Goal: Information Seeking & Learning: Learn about a topic

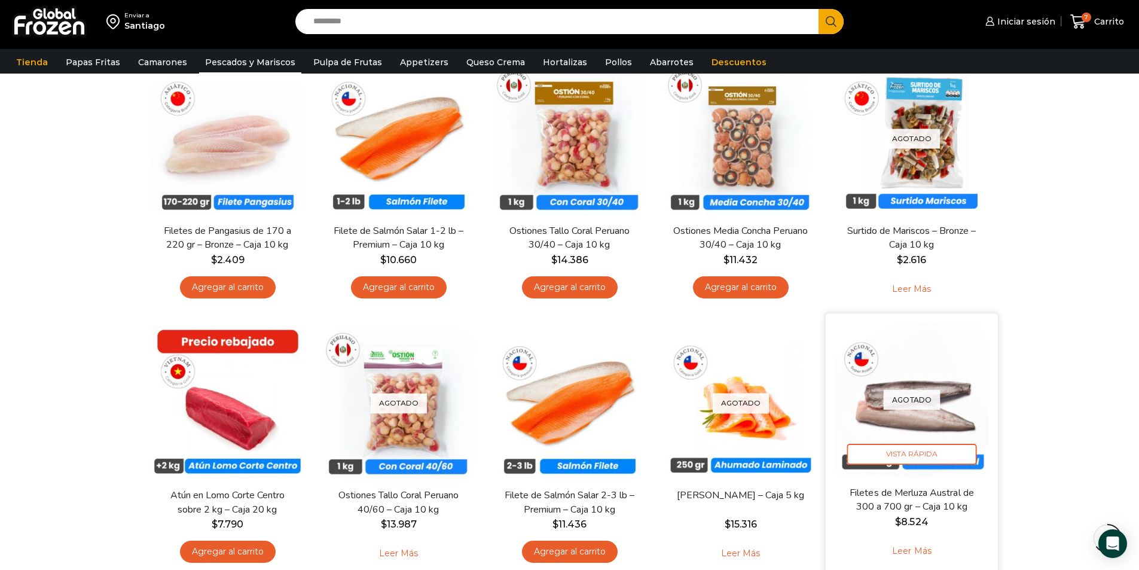
scroll to position [777, 0]
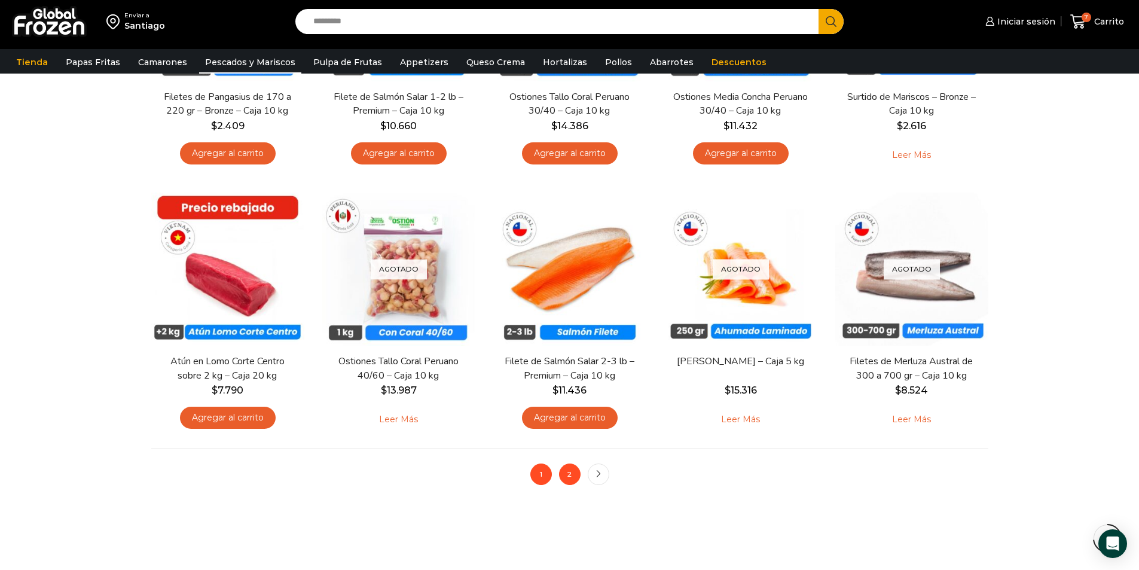
click at [565, 475] on link "2" at bounding box center [570, 474] width 22 height 22
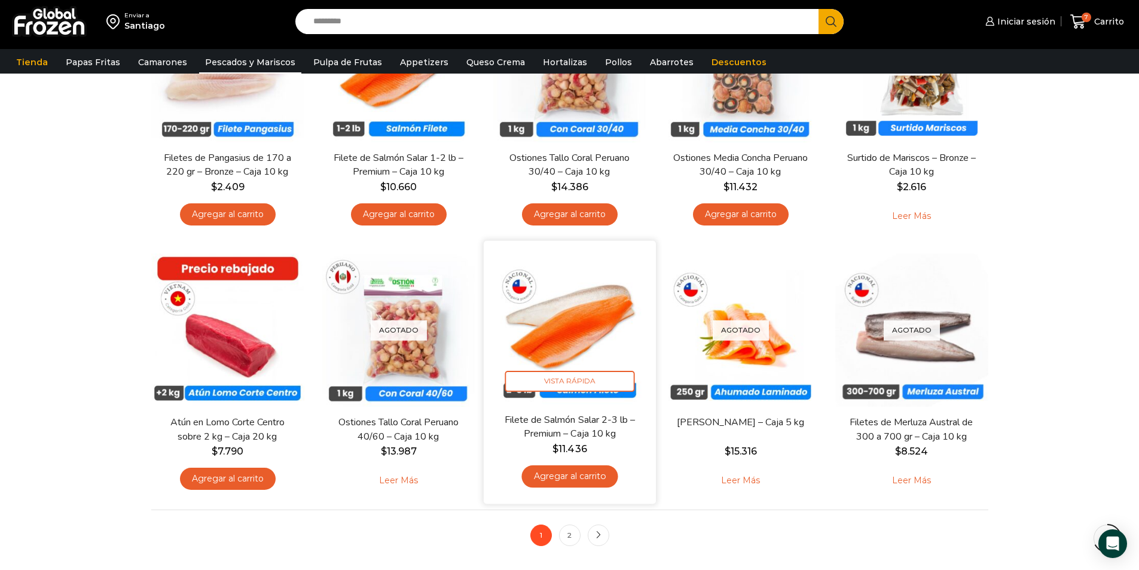
scroll to position [717, 0]
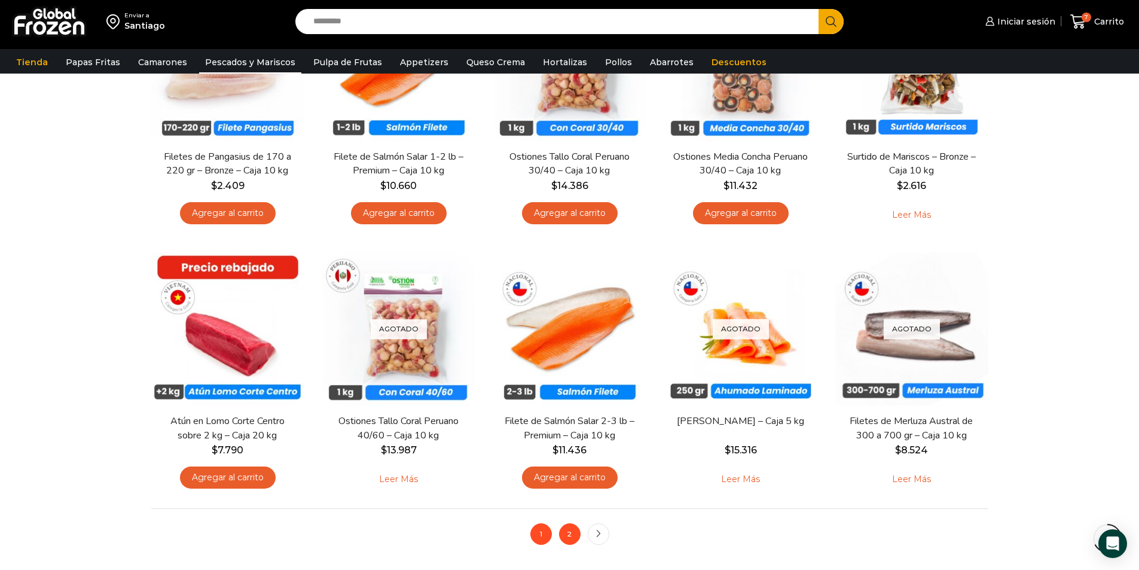
click at [576, 534] on link "2" at bounding box center [570, 534] width 22 height 22
click at [596, 532] on icon "next" at bounding box center [598, 533] width 7 height 7
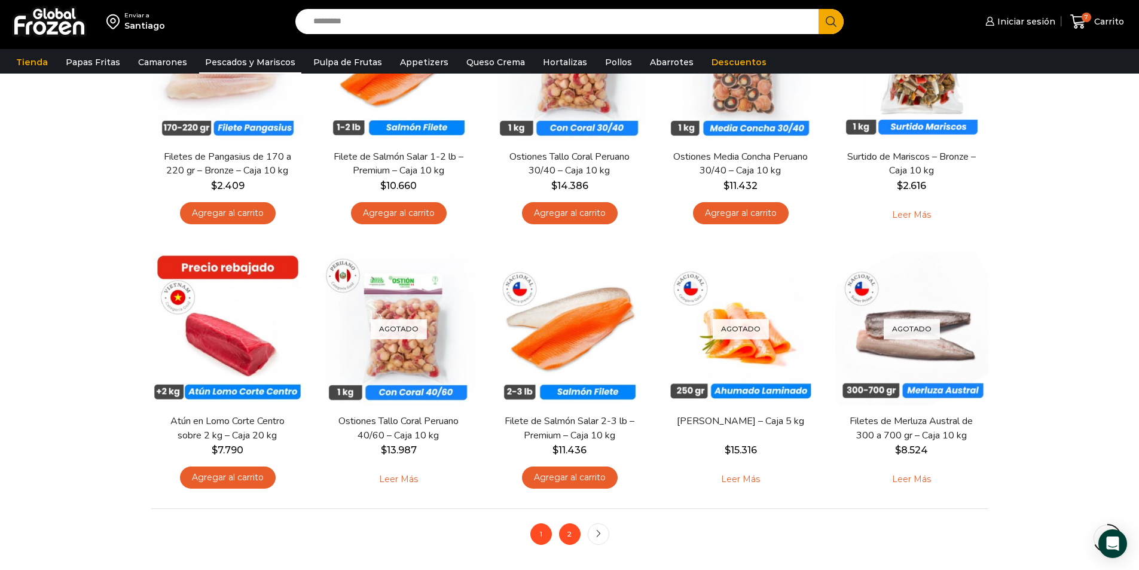
click at [562, 535] on link "2" at bounding box center [570, 534] width 22 height 22
click at [563, 535] on link "2" at bounding box center [570, 534] width 22 height 22
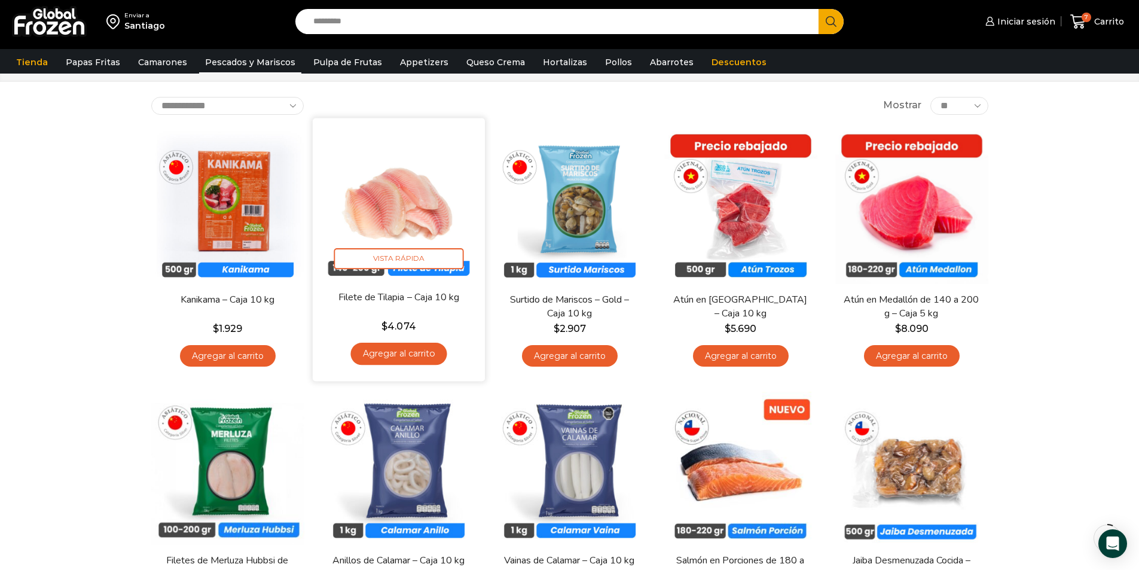
scroll to position [0, 0]
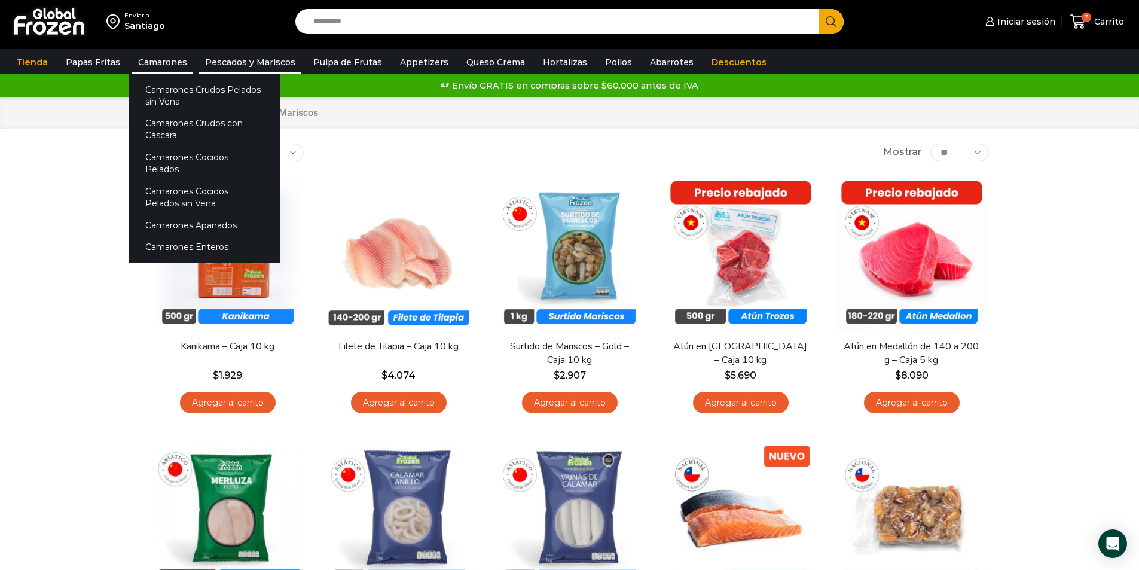
click at [167, 60] on link "Camarones" at bounding box center [162, 62] width 61 height 23
click at [166, 60] on link "Camarones" at bounding box center [162, 62] width 61 height 23
